Goal: Information Seeking & Learning: Learn about a topic

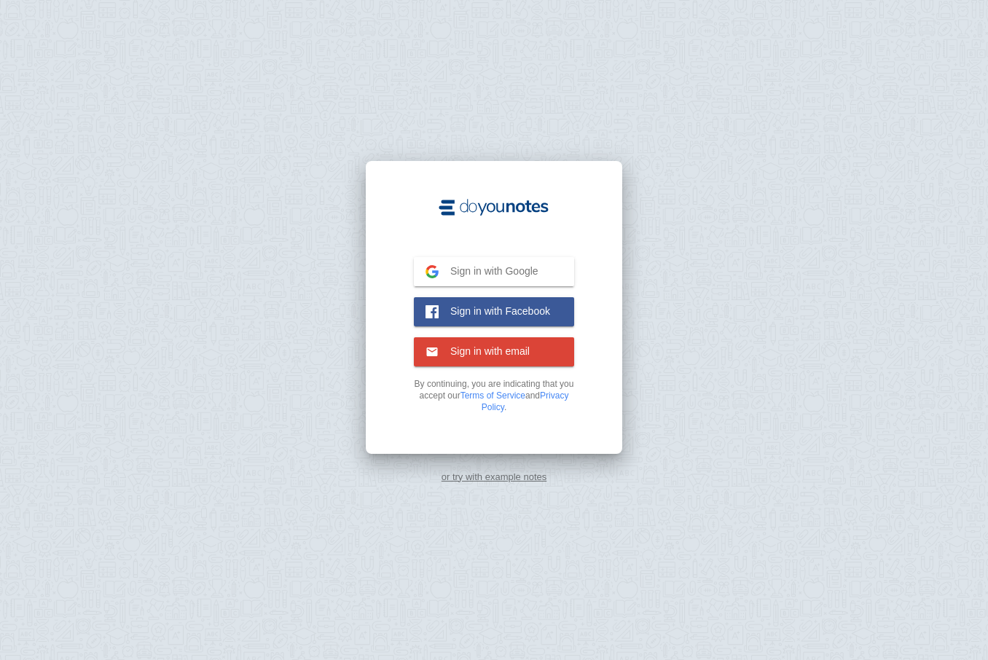
click at [537, 283] on button "Sign in with Google Google" at bounding box center [494, 271] width 160 height 29
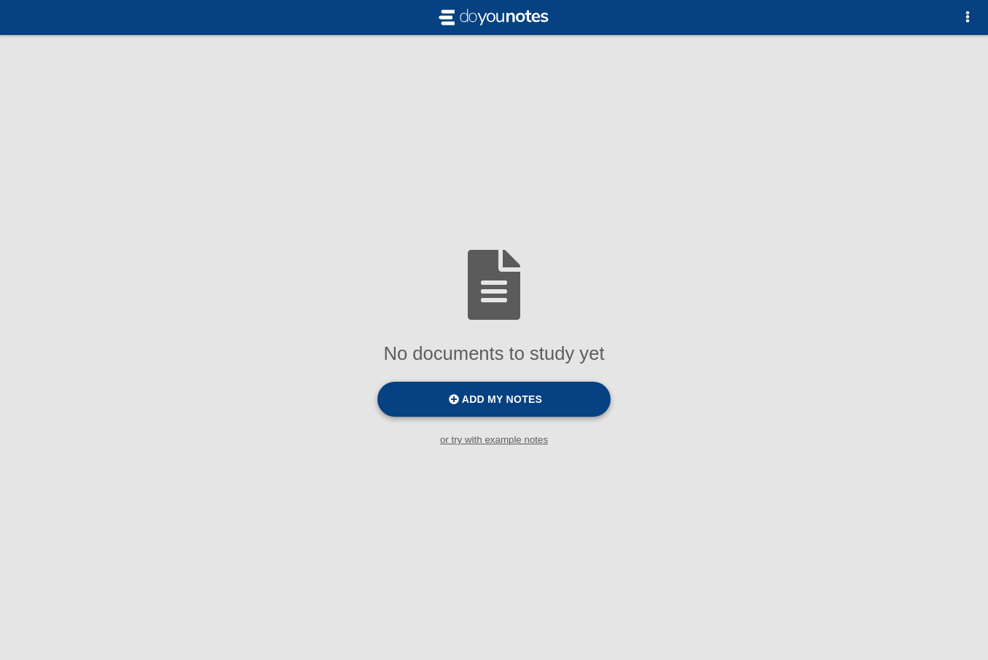
click at [468, 400] on span "Add my notes" at bounding box center [502, 399] width 80 height 12
click at [0, 0] on input "Add my notes" at bounding box center [0, 0] width 0 height 0
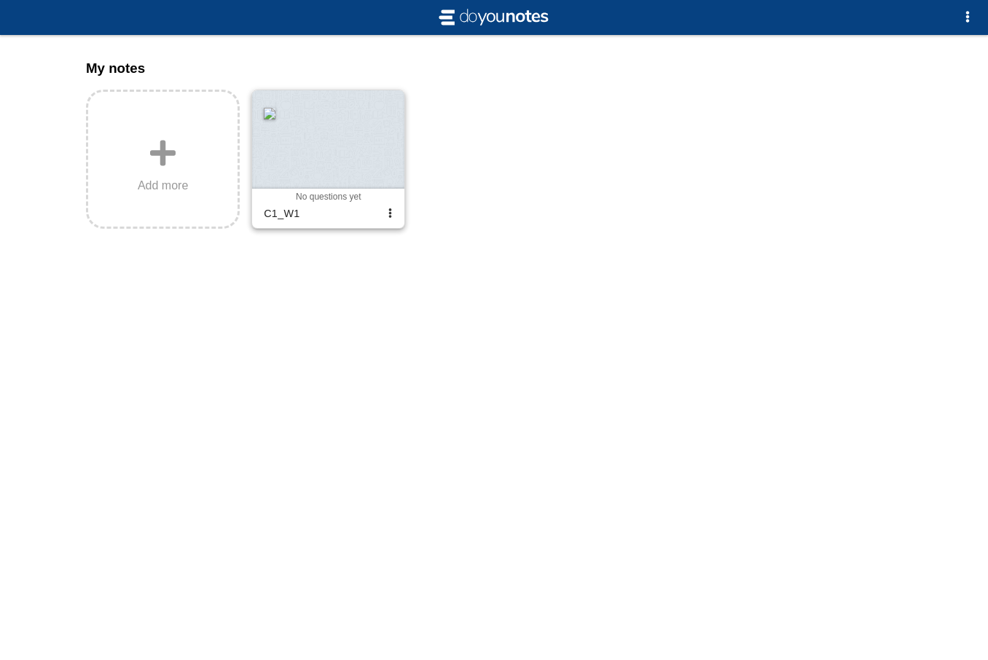
click at [291, 200] on div "0 0 0 0 No questions yet Archived" at bounding box center [328, 197] width 141 height 10
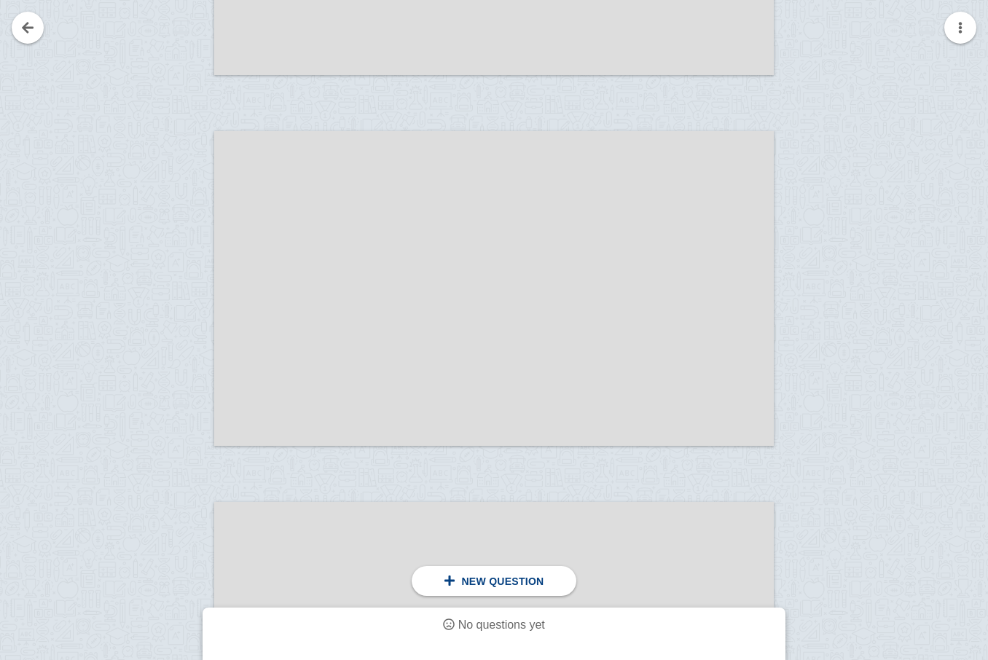
scroll to position [4940, 0]
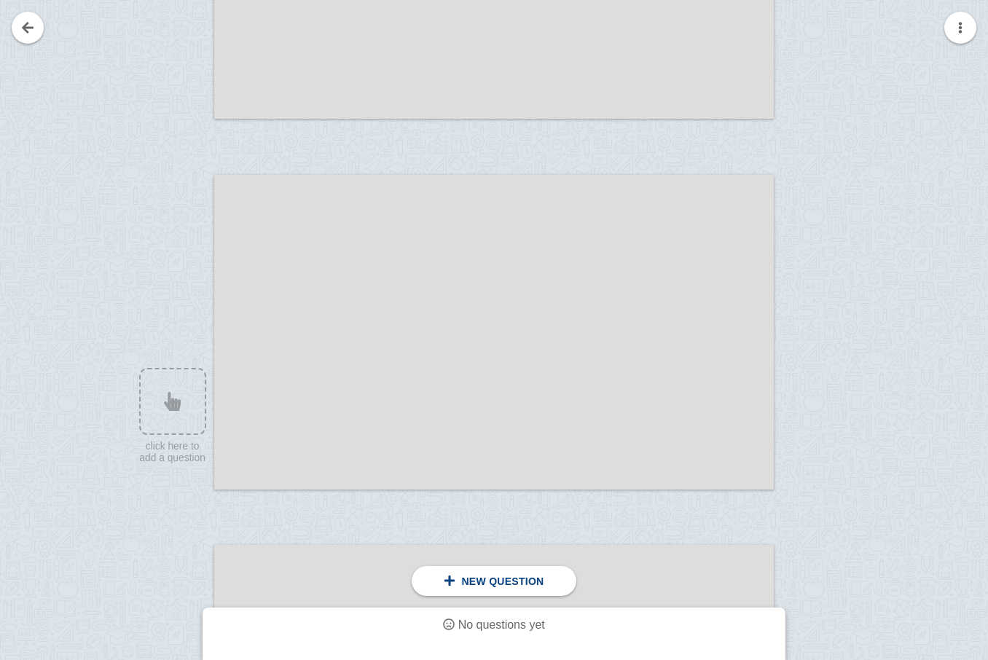
click at [426, 410] on div at bounding box center [493, 332] width 559 height 315
click at [182, 407] on div at bounding box center [166, 346] width 98 height 315
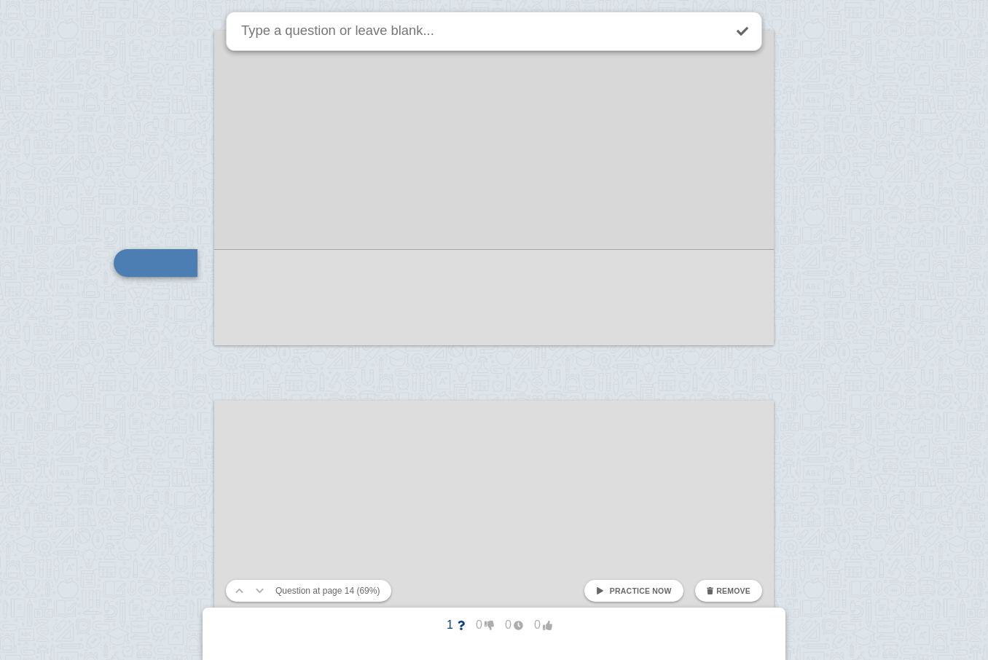
scroll to position [5090, 0]
type textarea "What is a data pipeline"
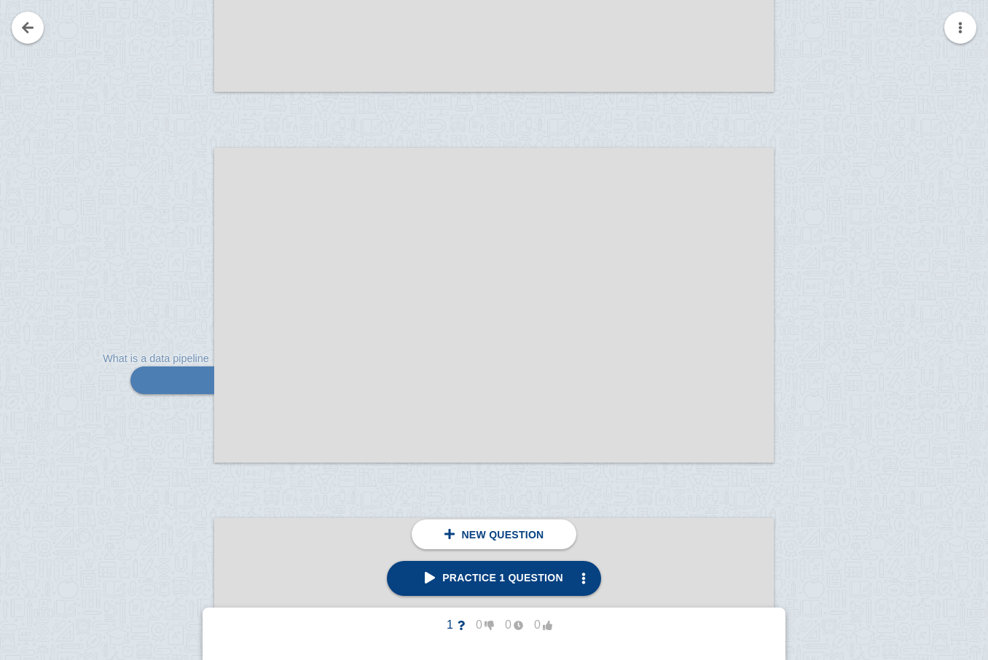
scroll to position [4947, 0]
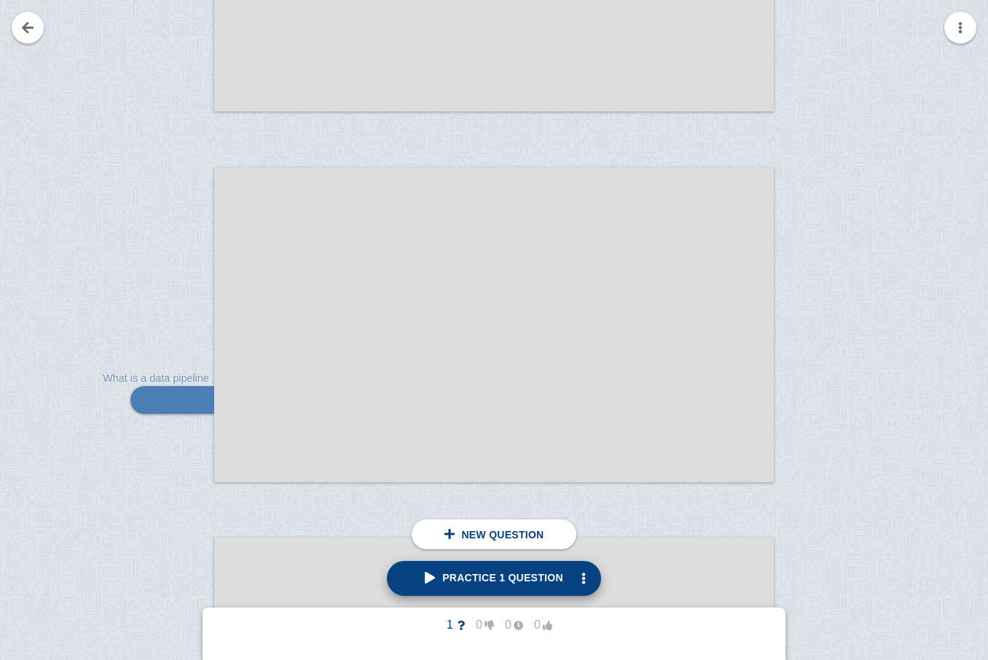
click at [468, 586] on link "Practice 1 question" at bounding box center [494, 578] width 214 height 35
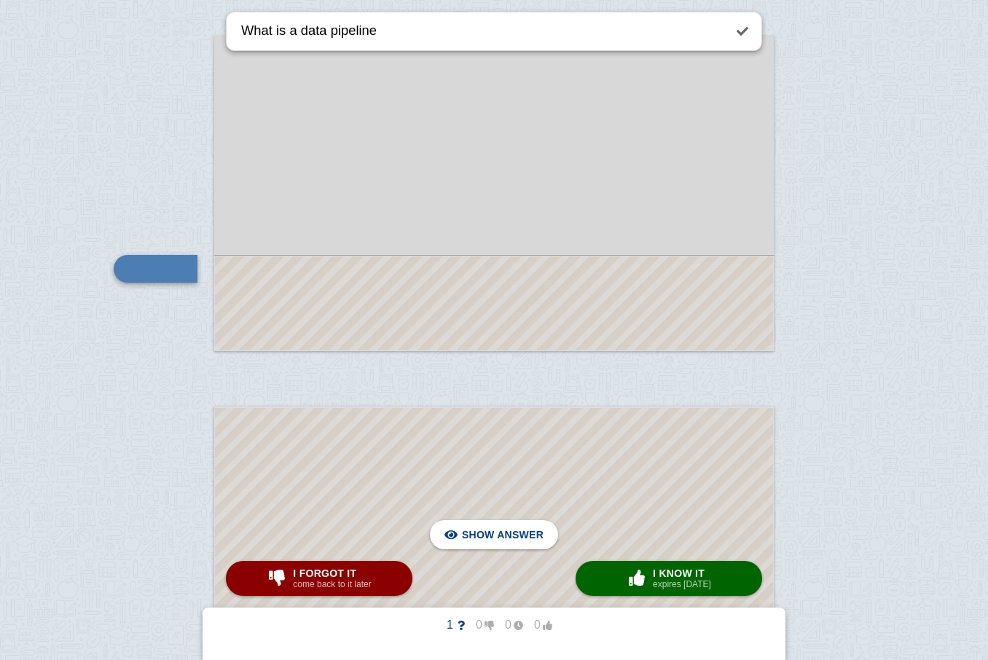
scroll to position [5083, 0]
click at [499, 535] on span "Hide answer" at bounding box center [506, 535] width 76 height 32
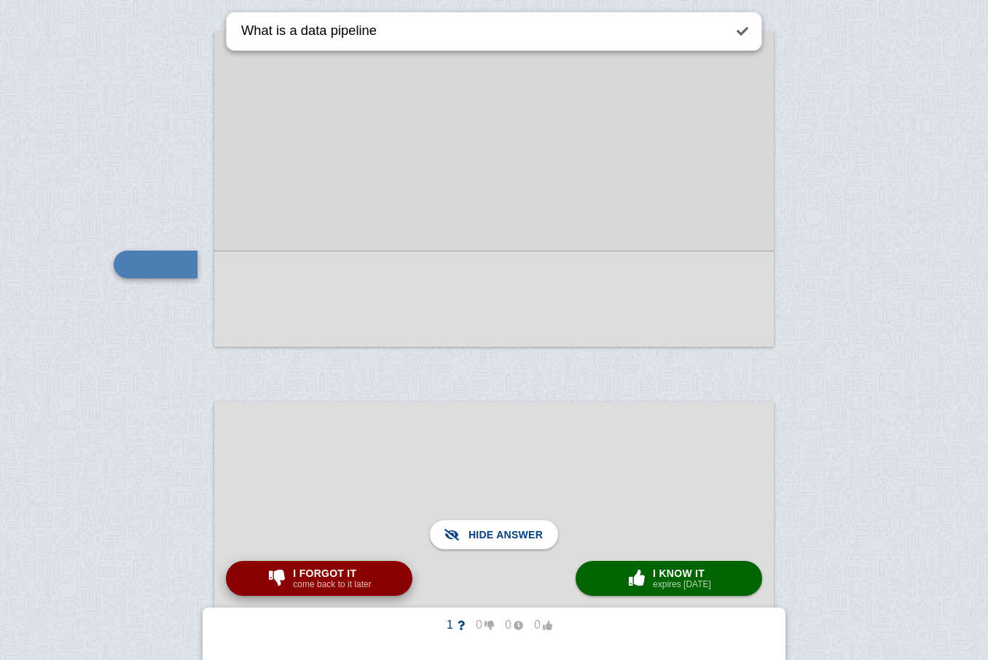
click at [390, 584] on button "I forgot it come back to it later" at bounding box center [319, 578] width 186 height 35
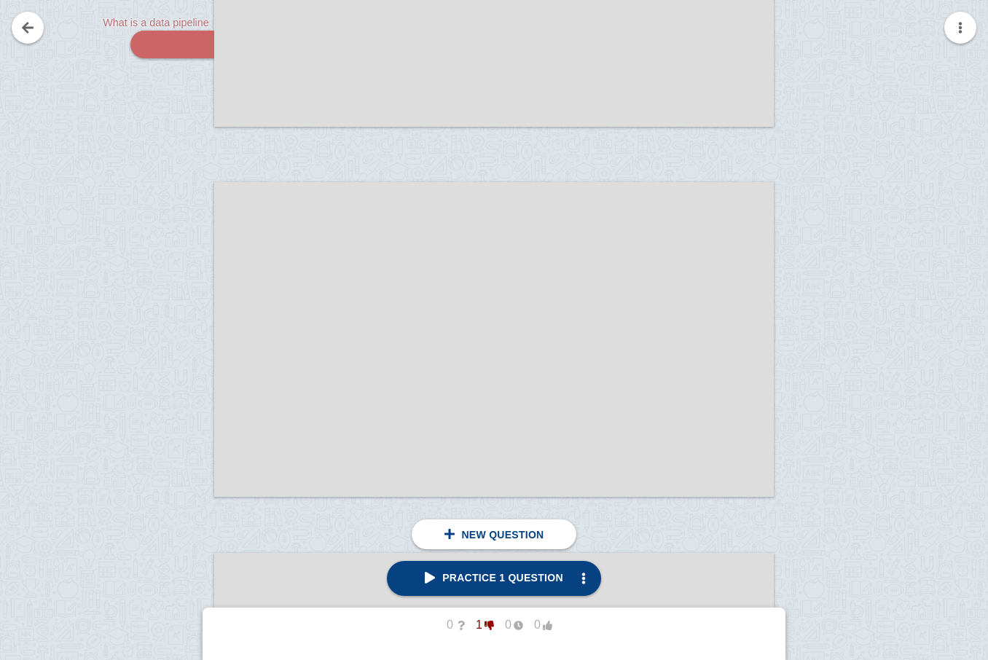
scroll to position [5317, 0]
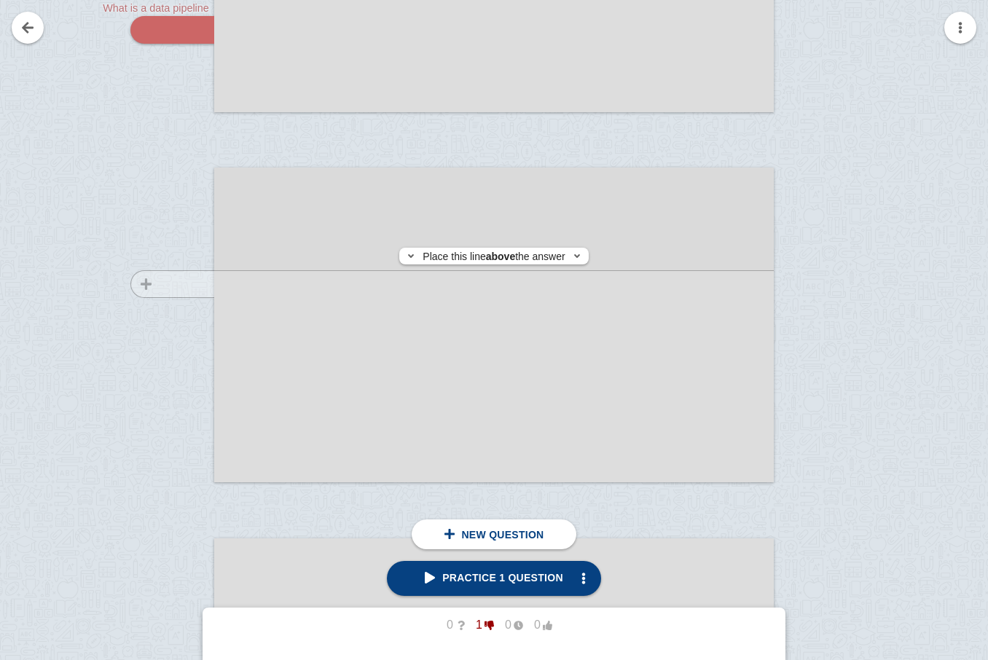
click at [173, 284] on div at bounding box center [166, 338] width 98 height 315
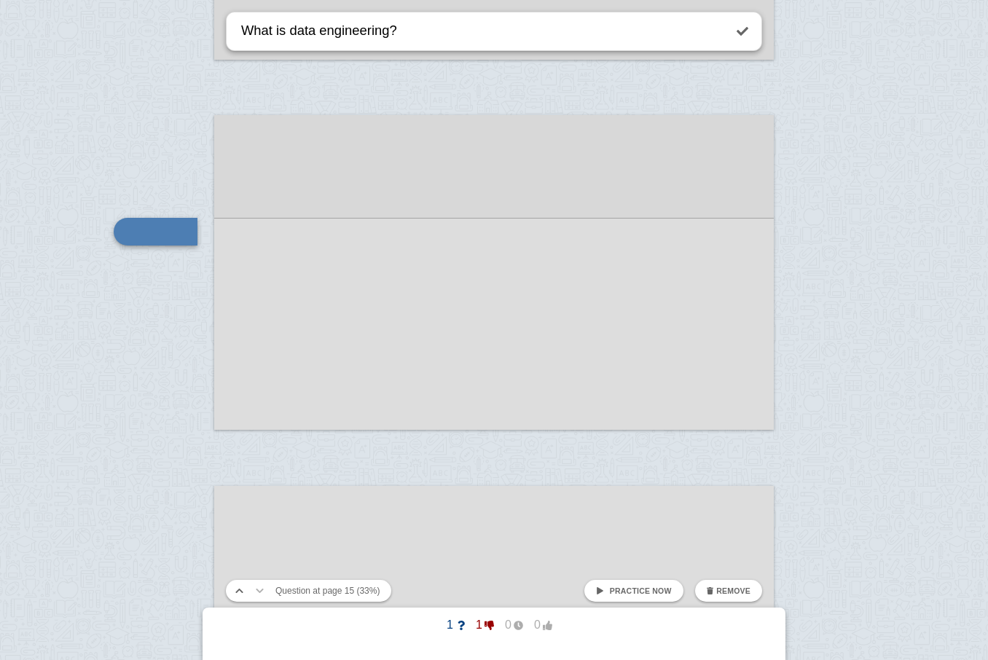
type textarea "What is data engineering?"
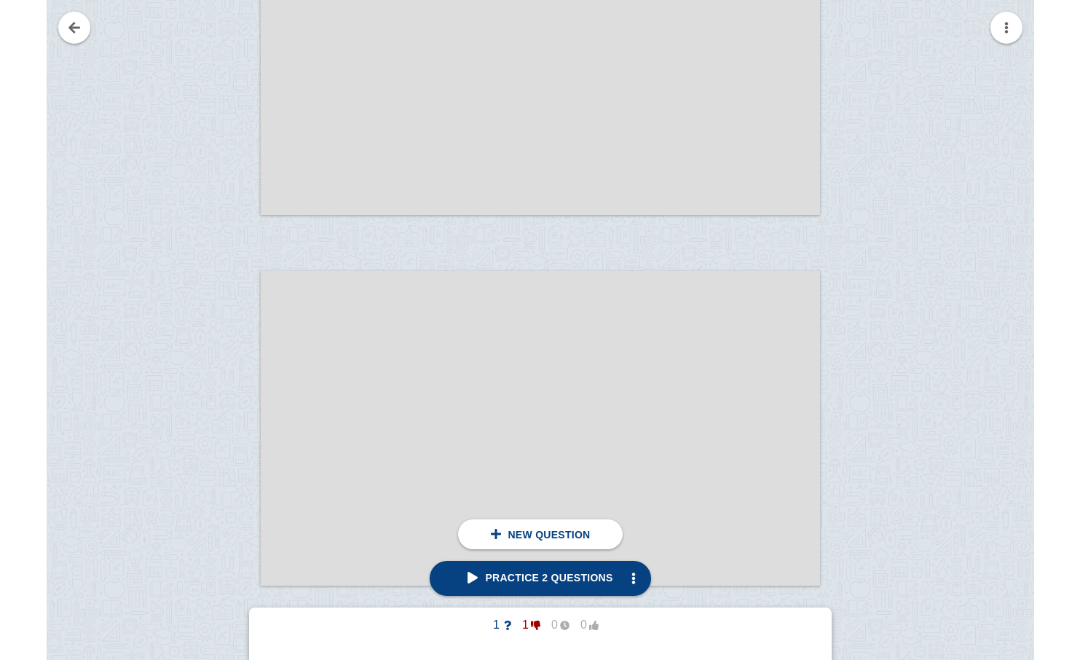
scroll to position [4100, 0]
